Goal: Check status

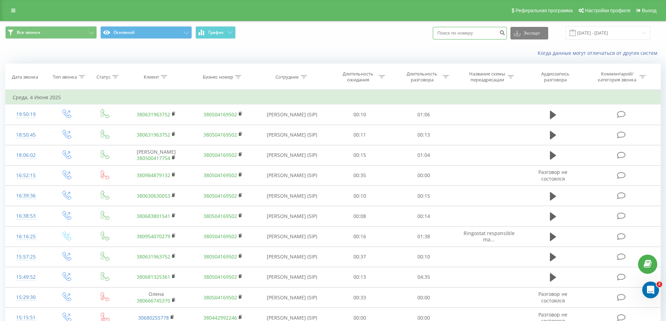
click at [486, 31] on input at bounding box center [470, 33] width 74 height 13
paste input "380684466844"
type input "380684466844"
click at [515, 32] on div "380684466844 Экспорт .csv .xls .xlsx [DATE] - [DATE]" at bounding box center [542, 33] width 218 height 14
click at [505, 32] on icon "submit" at bounding box center [502, 32] width 6 height 4
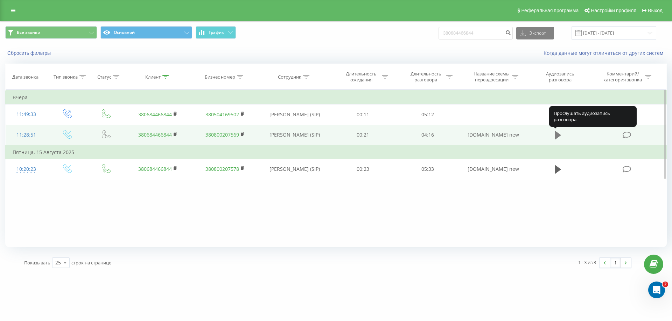
click at [558, 135] on icon at bounding box center [557, 135] width 6 height 8
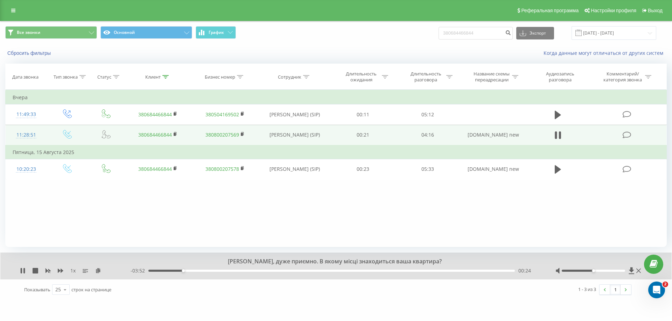
click at [201, 270] on div "00:24" at bounding box center [331, 271] width 366 height 2
click at [224, 271] on div "00:39" at bounding box center [331, 271] width 366 height 2
click at [254, 271] on div "01:14" at bounding box center [331, 271] width 366 height 2
click at [282, 270] on div "01:34" at bounding box center [331, 271] width 366 height 2
click at [303, 272] on div "01:34" at bounding box center [331, 271] width 366 height 2
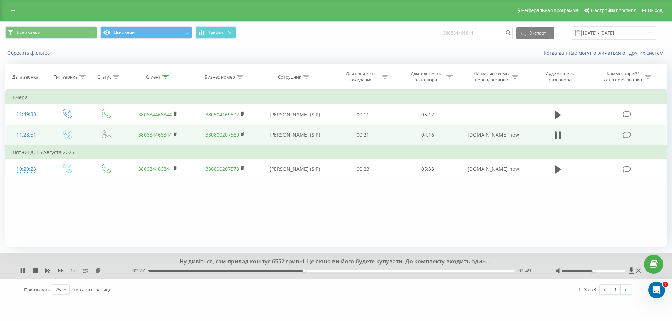
click at [323, 272] on div "01:49" at bounding box center [331, 271] width 366 height 2
click at [350, 273] on div "- 02:13 02:03 02:03" at bounding box center [333, 271] width 407 height 7
click at [344, 272] on div "02:04" at bounding box center [331, 271] width 366 height 2
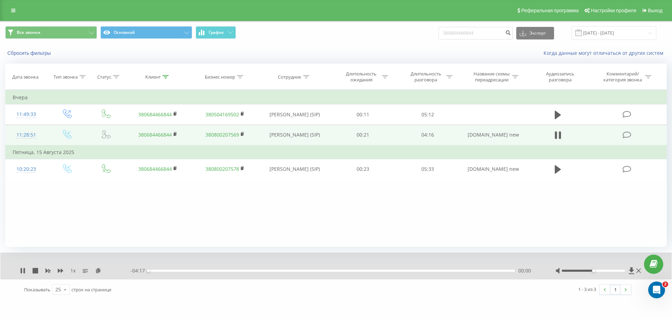
click at [356, 271] on div "00:00" at bounding box center [331, 271] width 366 height 2
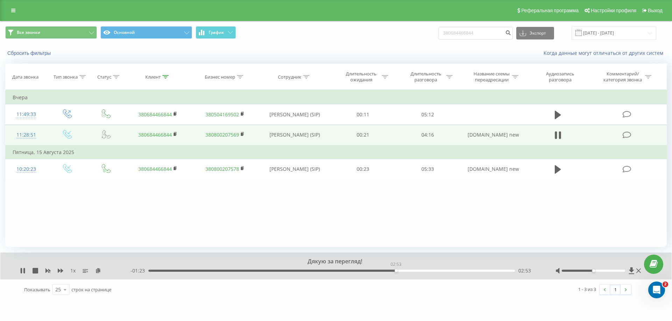
click at [396, 271] on div "02:53" at bounding box center [331, 271] width 366 height 2
click at [409, 271] on div "03:03" at bounding box center [331, 271] width 366 height 2
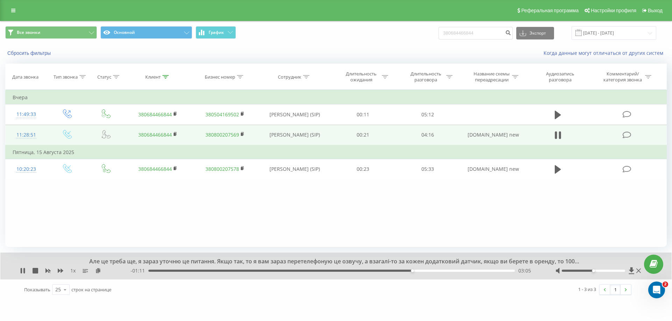
click at [428, 270] on div "03:05" at bounding box center [331, 271] width 366 height 2
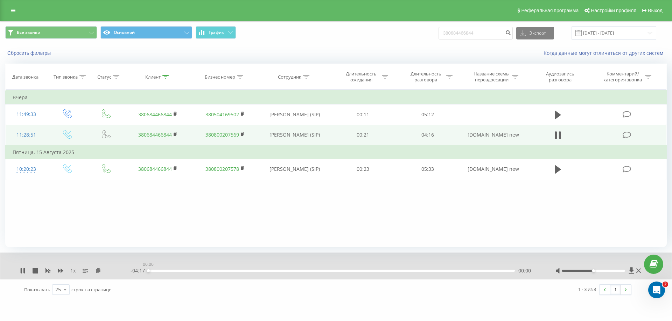
click at [445, 270] on div "00:00" at bounding box center [331, 271] width 366 height 2
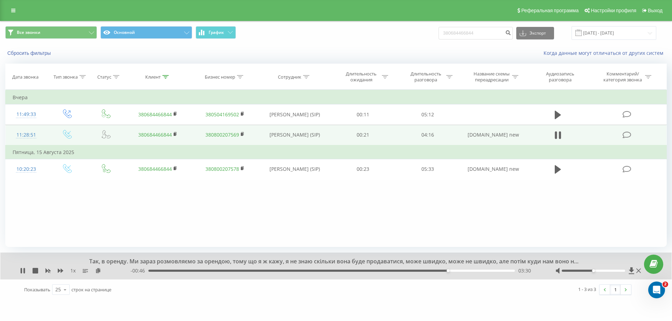
click at [466, 270] on div "- 00:46 03:30 03:30" at bounding box center [333, 271] width 407 height 7
click at [465, 271] on div "03:42" at bounding box center [331, 271] width 366 height 2
click at [475, 271] on div "03:42" at bounding box center [331, 271] width 366 height 2
click at [484, 270] on div "03:50" at bounding box center [331, 271] width 366 height 2
click at [490, 270] on div "03:56" at bounding box center [331, 271] width 366 height 2
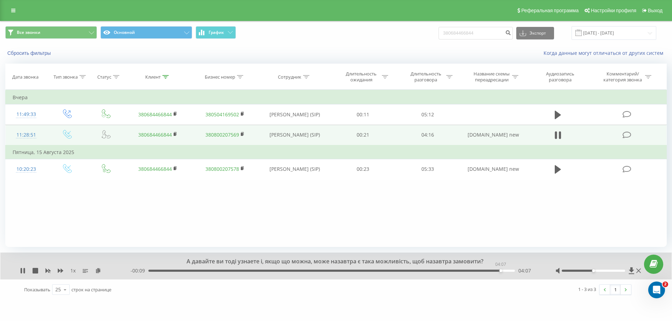
click at [500, 271] on div "04:07" at bounding box center [331, 271] width 366 height 2
click at [504, 271] on div "04:07" at bounding box center [331, 271] width 366 height 2
